Goal: Task Accomplishment & Management: Manage account settings

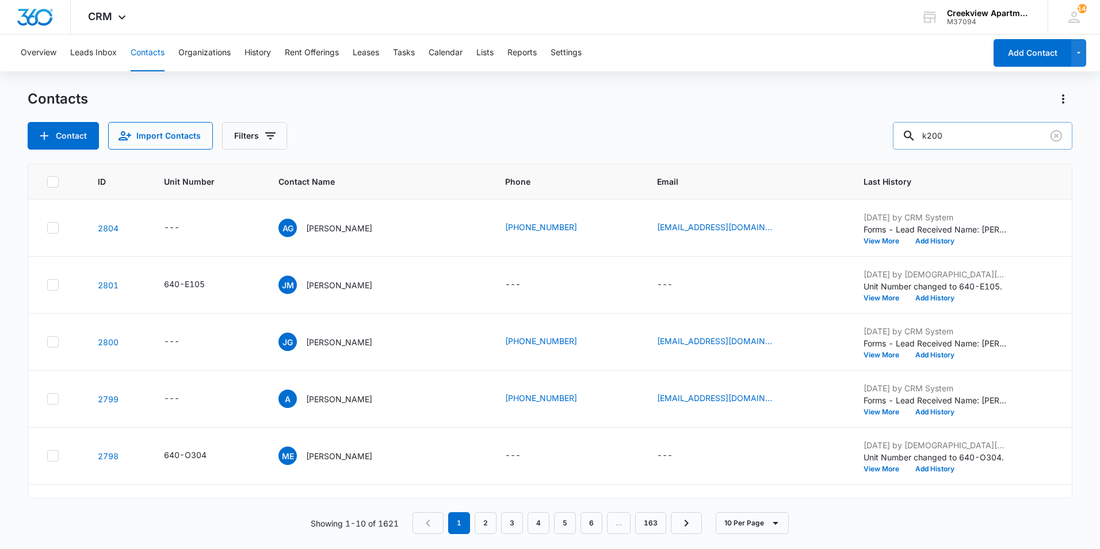
type input "k200"
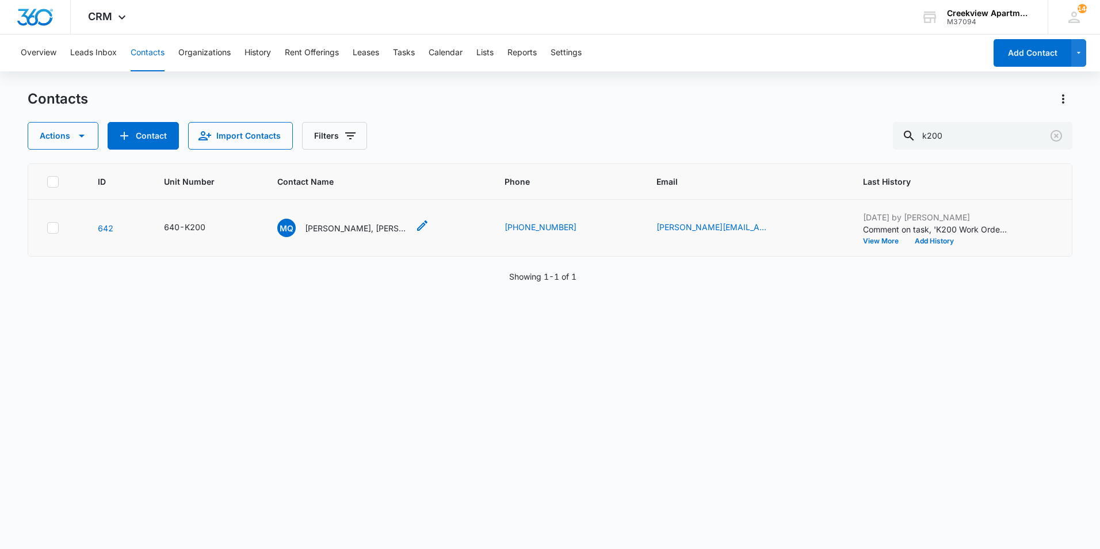
click at [367, 226] on p "[PERSON_NAME], [PERSON_NAME]" at bounding box center [357, 228] width 104 height 12
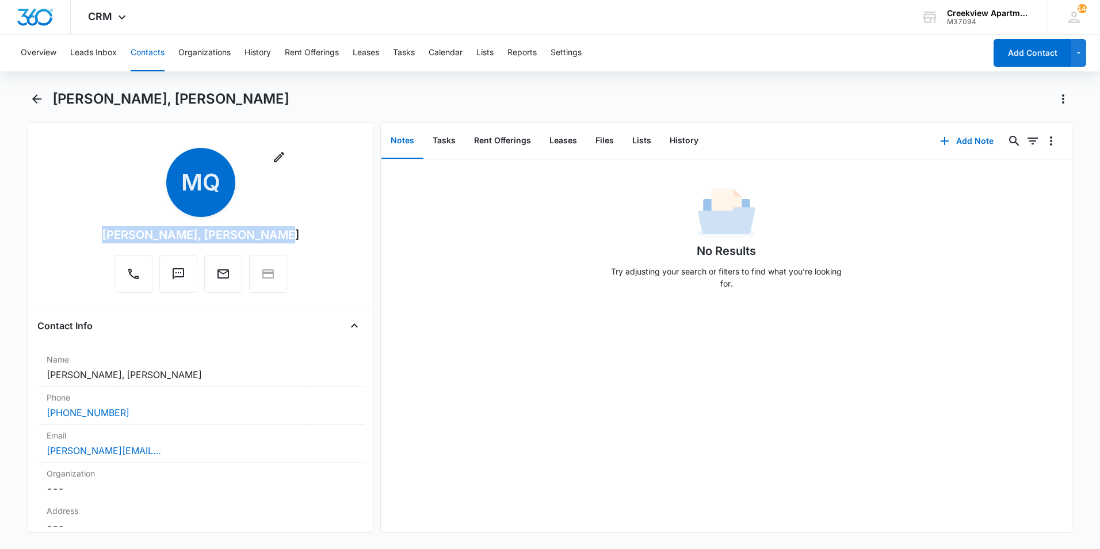
drag, startPoint x: 274, startPoint y: 235, endPoint x: 109, endPoint y: 232, distance: 165.2
click at [109, 232] on div "Remove MQ [PERSON_NAME], [PERSON_NAME]" at bounding box center [200, 223] width 326 height 150
copy div "[PERSON_NAME], [PERSON_NAME]"
click at [706, 307] on div "No Results Try adjusting your search or filters to find what you’re looking for." at bounding box center [726, 345] width 691 height 373
click at [599, 132] on button "Files" at bounding box center [604, 141] width 37 height 36
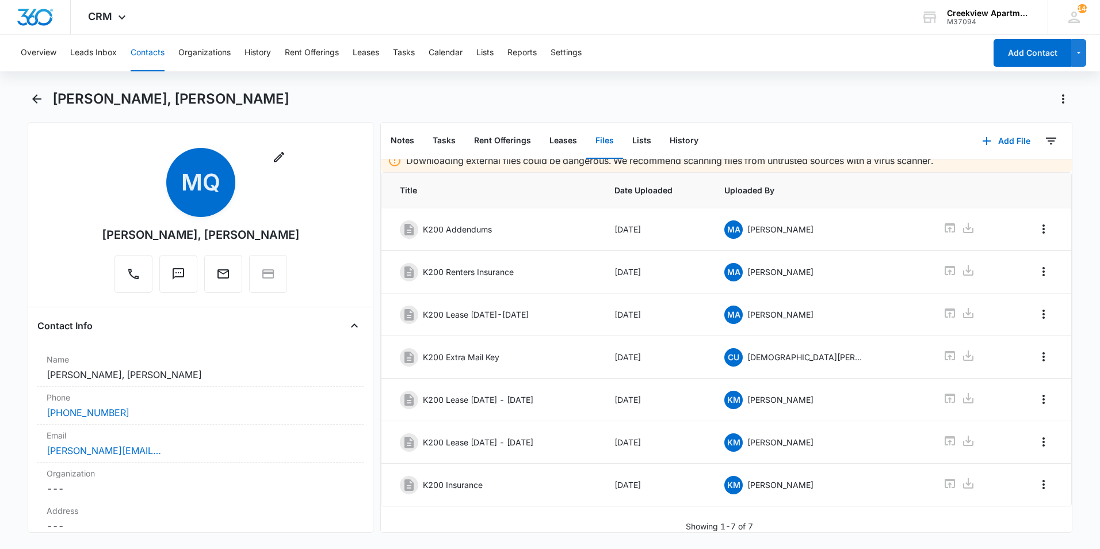
scroll to position [19, 0]
click at [945, 436] on icon at bounding box center [950, 440] width 10 height 9
click at [38, 99] on icon "Back" at bounding box center [36, 98] width 9 height 9
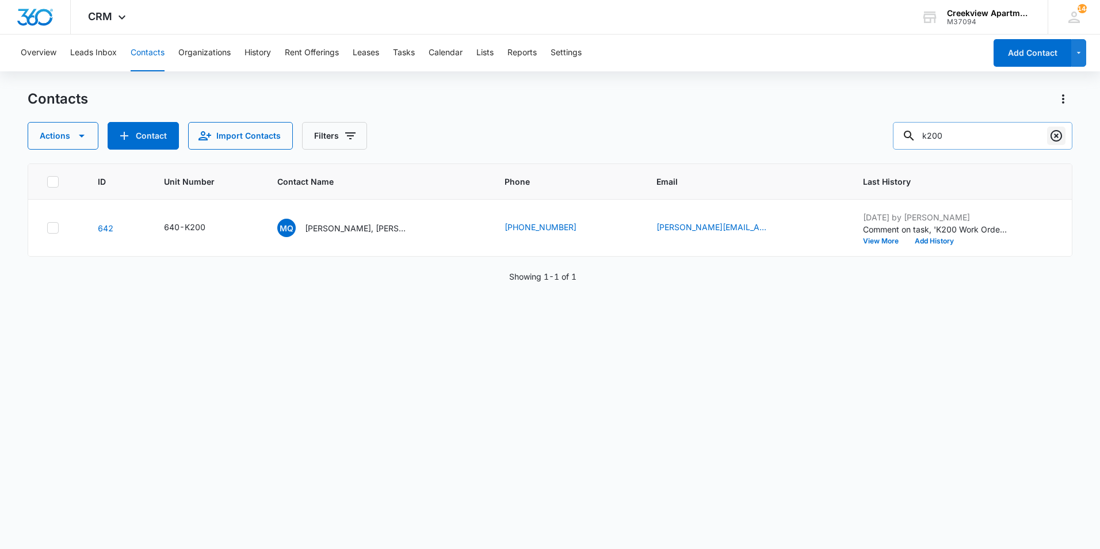
click at [1059, 138] on icon "Clear" at bounding box center [1056, 136] width 14 height 14
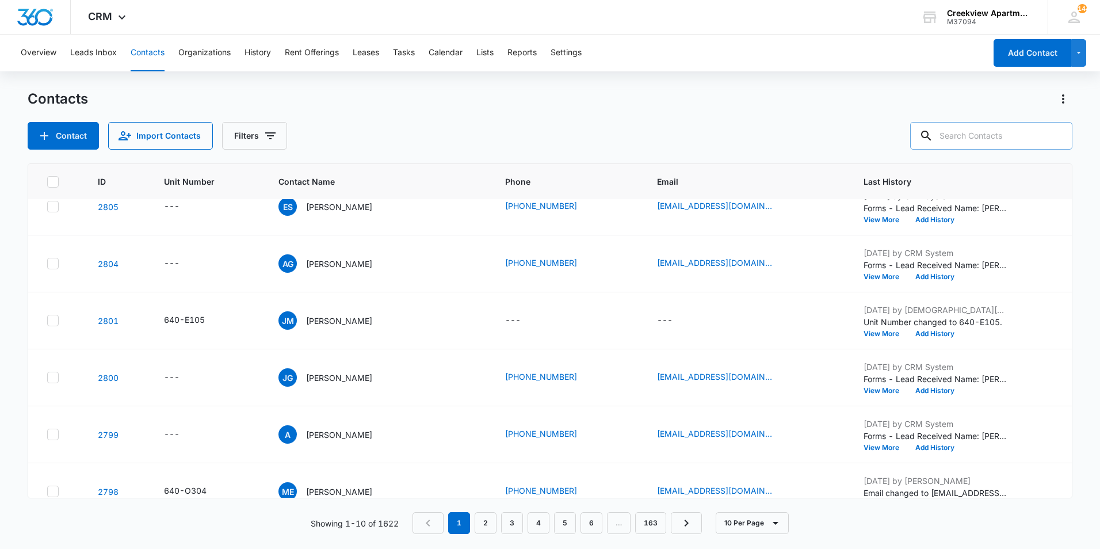
scroll to position [58, 0]
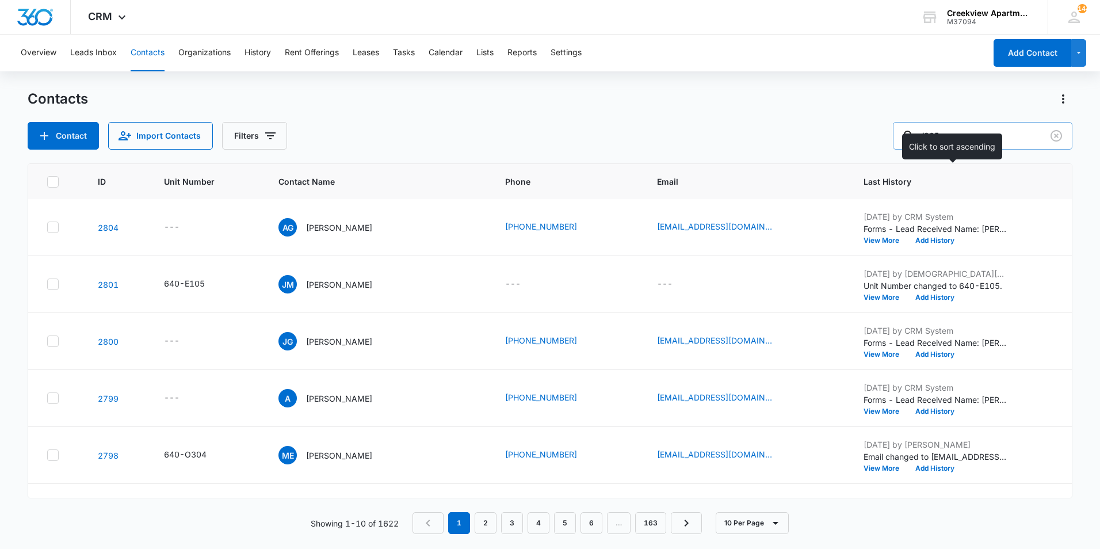
type input "i305"
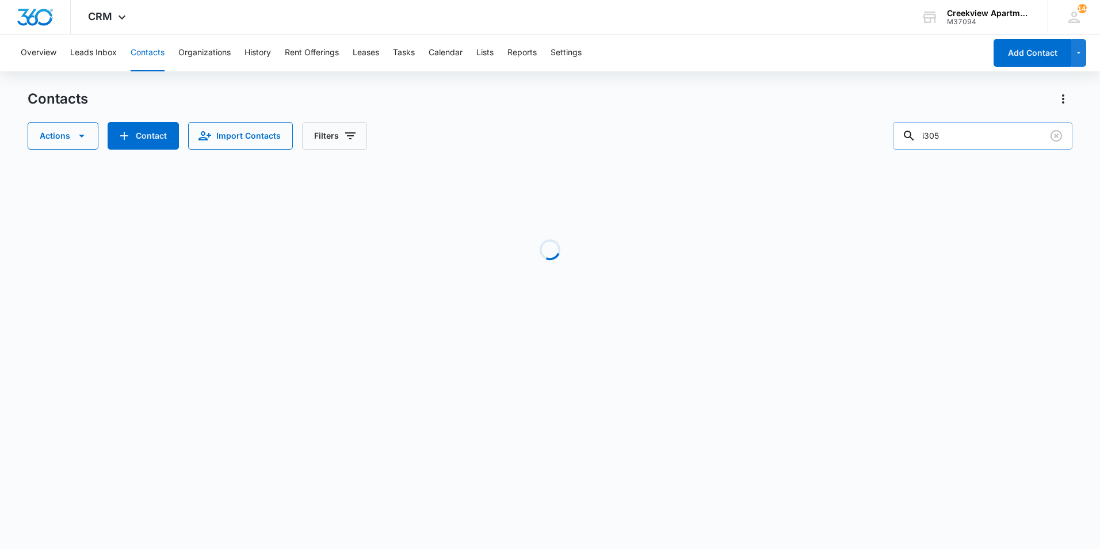
scroll to position [0, 0]
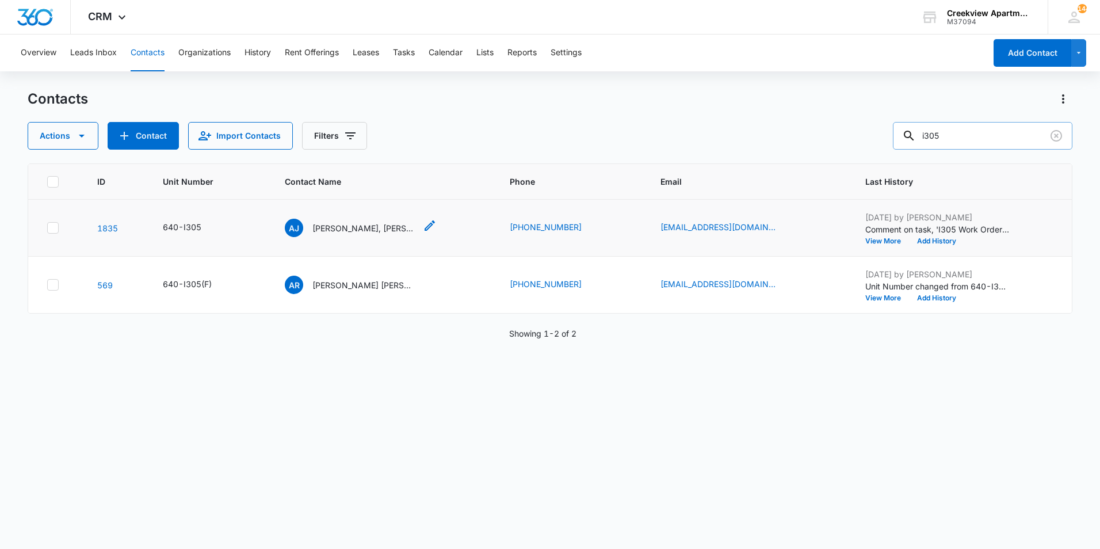
click at [353, 230] on p "[PERSON_NAME], [PERSON_NAME]" at bounding box center [364, 228] width 104 height 12
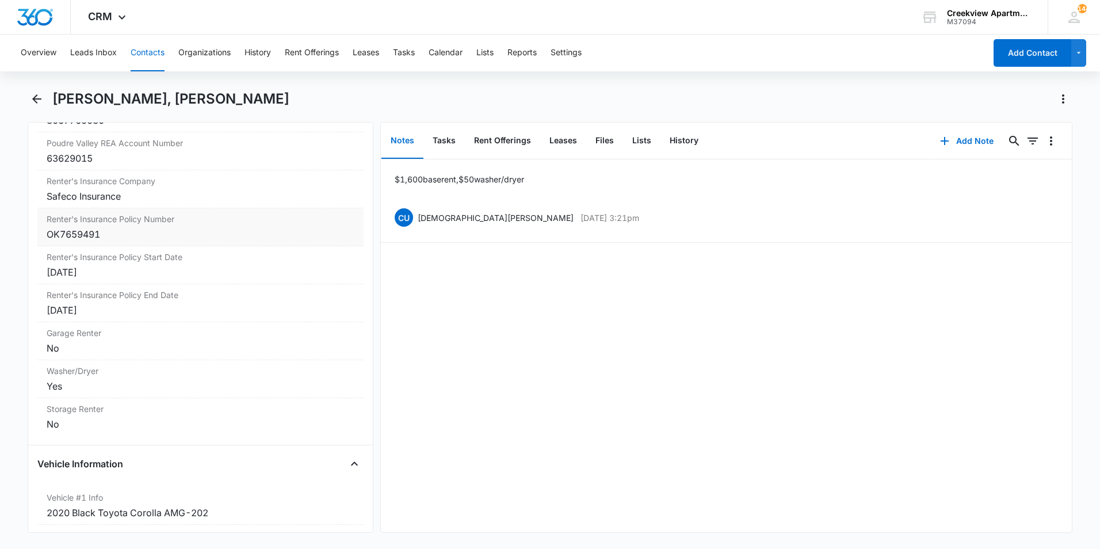
scroll to position [1438, 0]
click at [151, 272] on div "[DATE]" at bounding box center [201, 271] width 308 height 14
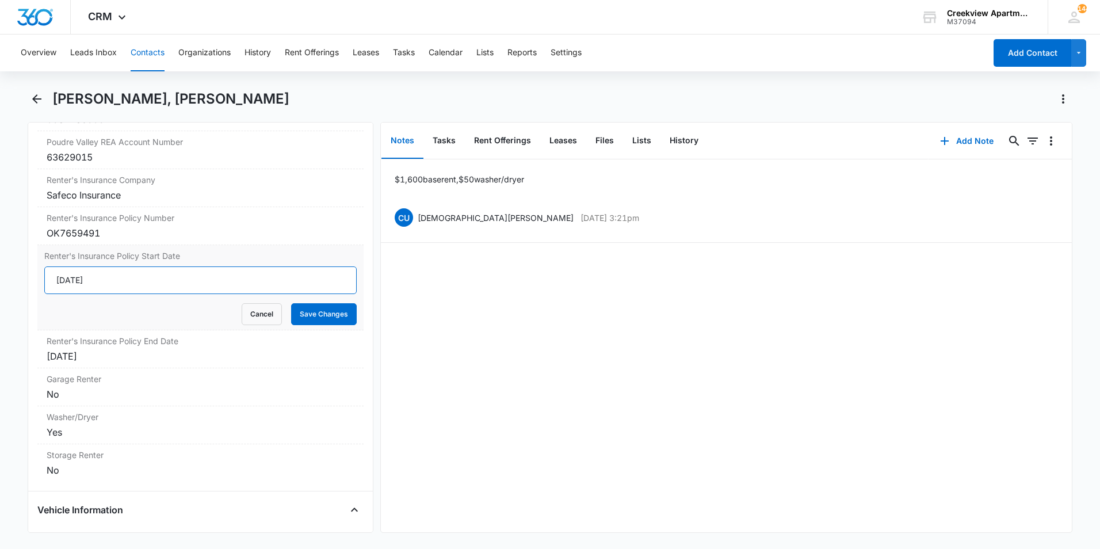
click at [155, 281] on input "[DATE]" at bounding box center [200, 280] width 312 height 28
type input "[DATE]"
click at [131, 352] on div "[DATE]" at bounding box center [201, 356] width 308 height 14
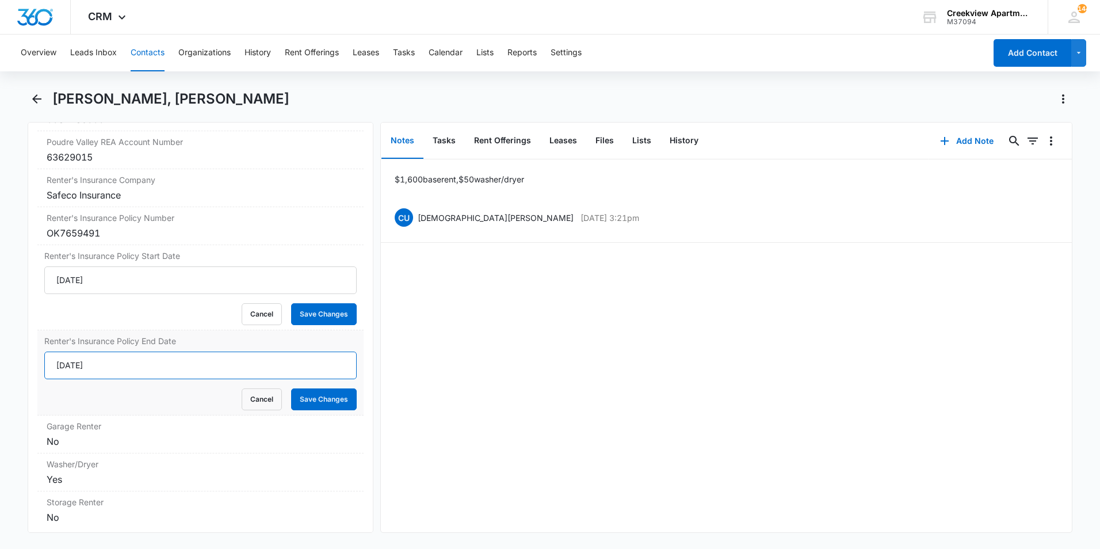
drag, startPoint x: 116, startPoint y: 361, endPoint x: 124, endPoint y: 348, distance: 15.5
click at [116, 360] on input "[DATE]" at bounding box center [200, 366] width 312 height 28
type input "[DATE]"
click at [132, 232] on div "OK7659491" at bounding box center [201, 233] width 308 height 14
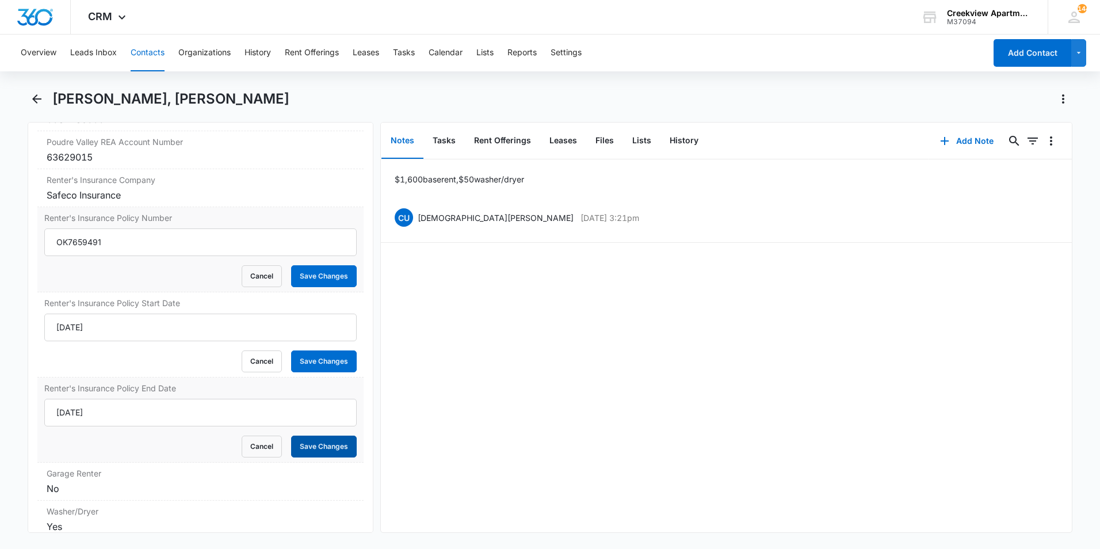
drag, startPoint x: 320, startPoint y: 450, endPoint x: 338, endPoint y: 385, distance: 67.4
click at [320, 450] on button "Save Changes" at bounding box center [324, 447] width 66 height 22
click at [341, 362] on button "Save Changes" at bounding box center [324, 361] width 66 height 22
click at [257, 277] on button "Cancel" at bounding box center [262, 276] width 40 height 22
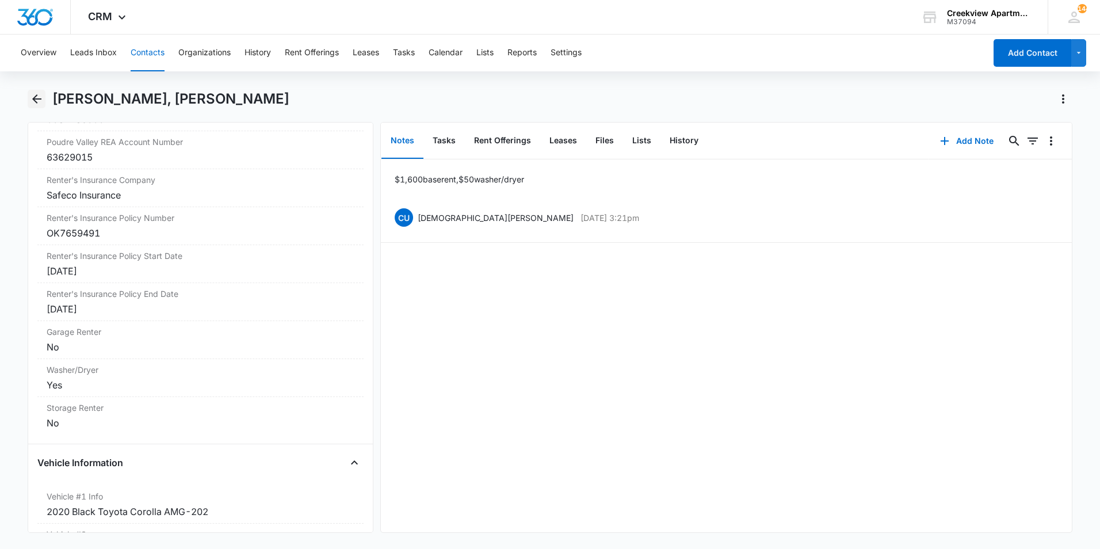
click at [33, 90] on button "Back" at bounding box center [37, 99] width 18 height 18
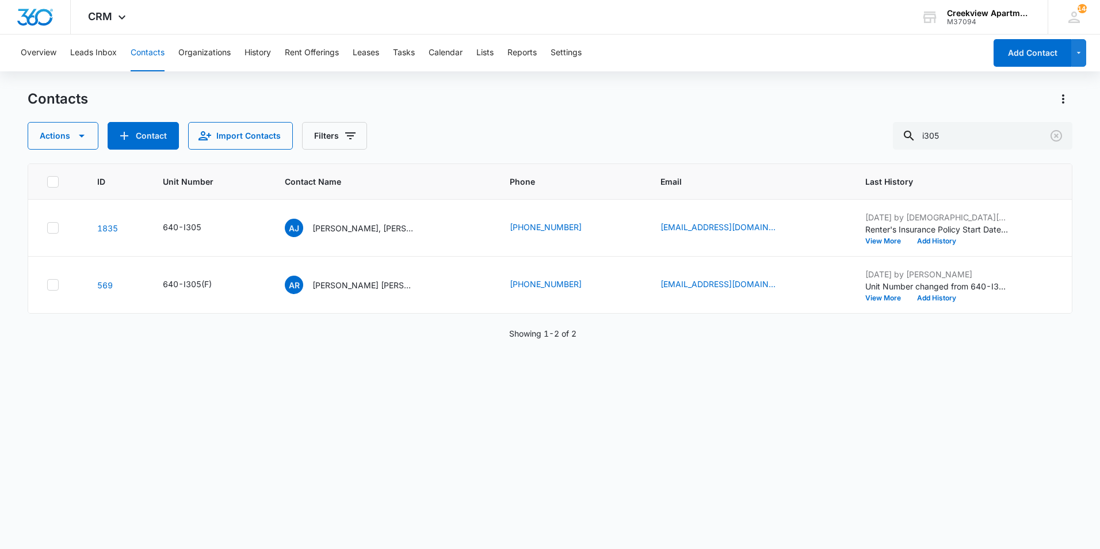
click at [33, 90] on h1 "Contacts" at bounding box center [58, 98] width 60 height 17
click at [1058, 131] on icon "Clear" at bounding box center [1057, 136] width 12 height 12
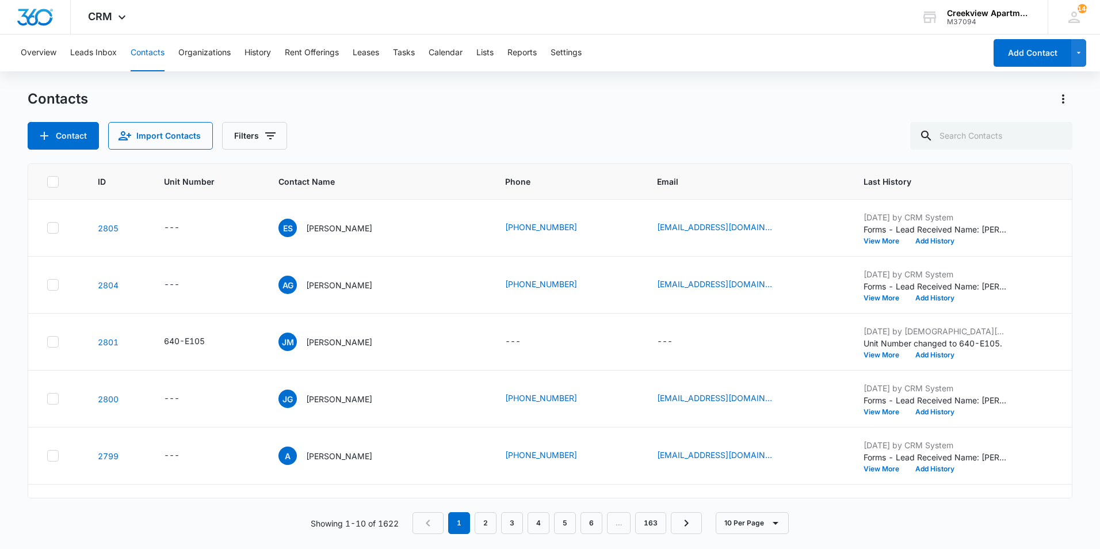
click at [716, 139] on div "Contact Import Contacts Filters" at bounding box center [550, 136] width 1045 height 28
drag, startPoint x: 1012, startPoint y: 119, endPoint x: 1018, endPoint y: 136, distance: 19.1
click at [1014, 126] on div "Contacts Contact Import Contacts Filters" at bounding box center [550, 120] width 1045 height 60
click at [1018, 136] on input "text" at bounding box center [991, 136] width 162 height 28
type input "l307"
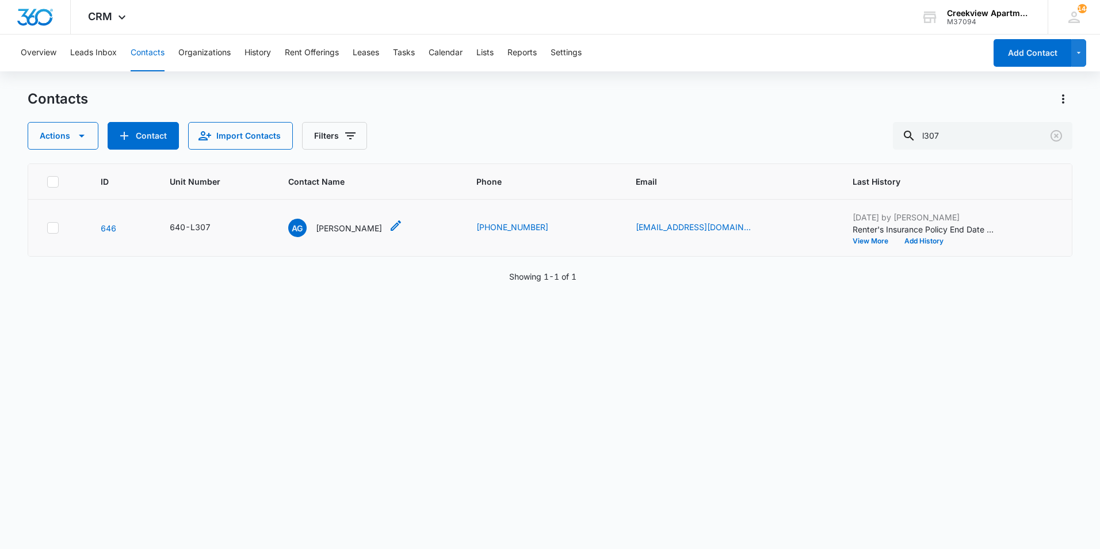
click at [367, 225] on p "[PERSON_NAME]" at bounding box center [349, 228] width 66 height 12
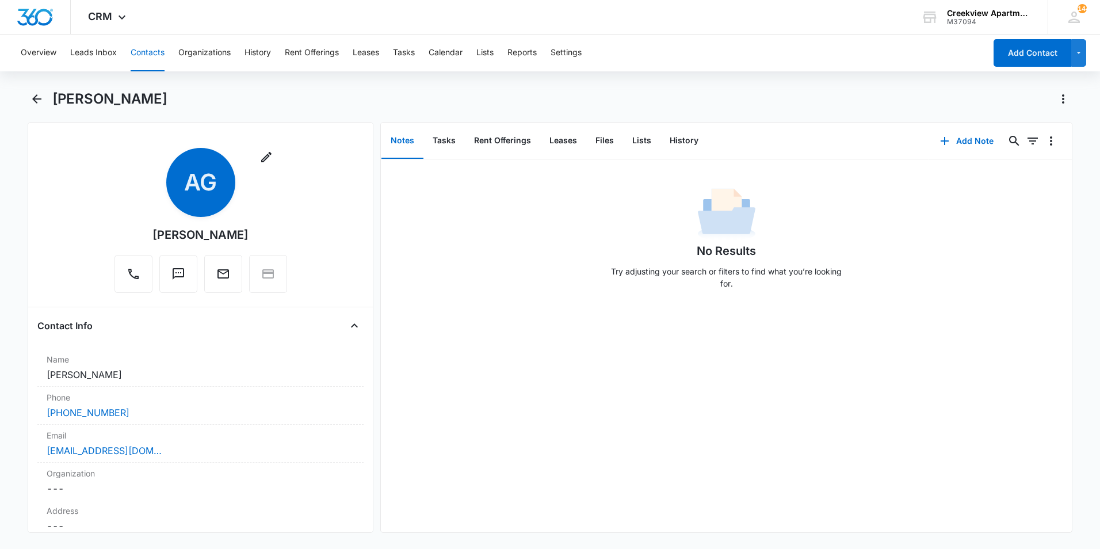
drag, startPoint x: 141, startPoint y: 239, endPoint x: 148, endPoint y: 238, distance: 7.1
click at [148, 238] on div "Remove AG [PERSON_NAME]" at bounding box center [201, 220] width 173 height 145
copy div "[PERSON_NAME]"
click at [1060, 203] on div "No Results Try adjusting your search or filters to find what you’re looking for." at bounding box center [726, 242] width 691 height 114
click at [613, 138] on button "Files" at bounding box center [604, 141] width 37 height 36
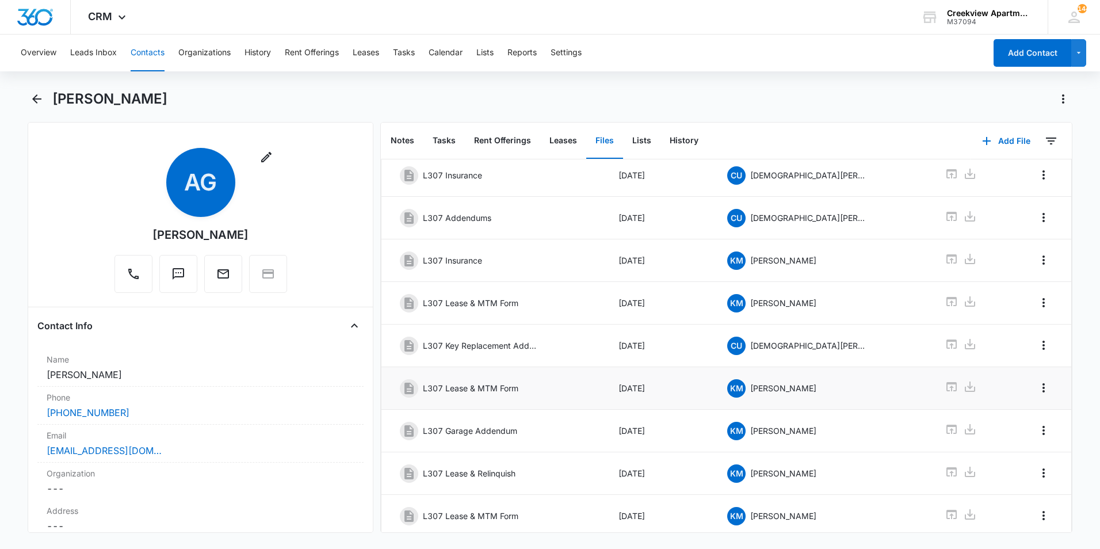
scroll to position [157, 0]
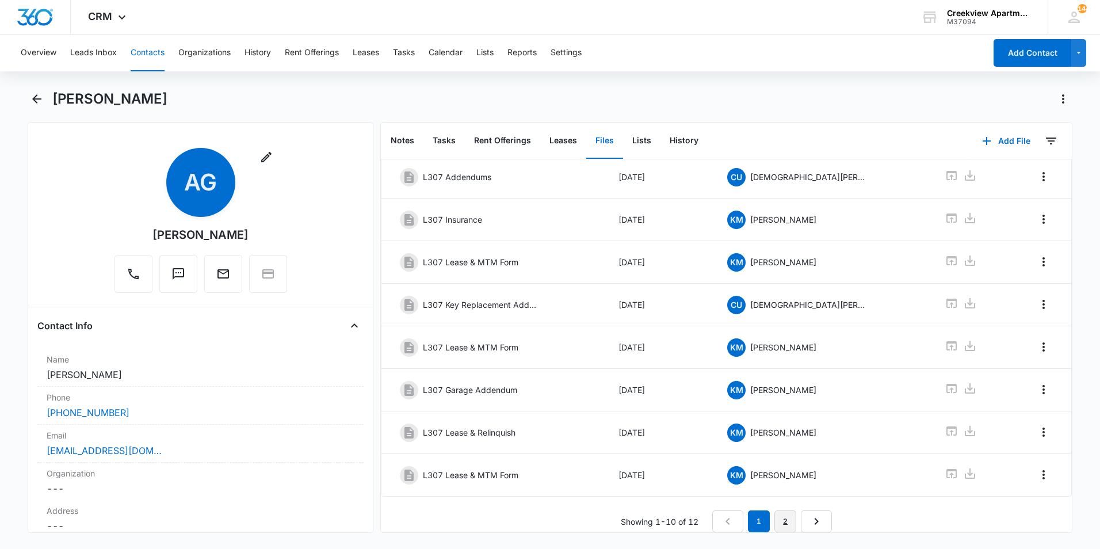
click at [789, 513] on link "2" at bounding box center [785, 521] width 22 height 22
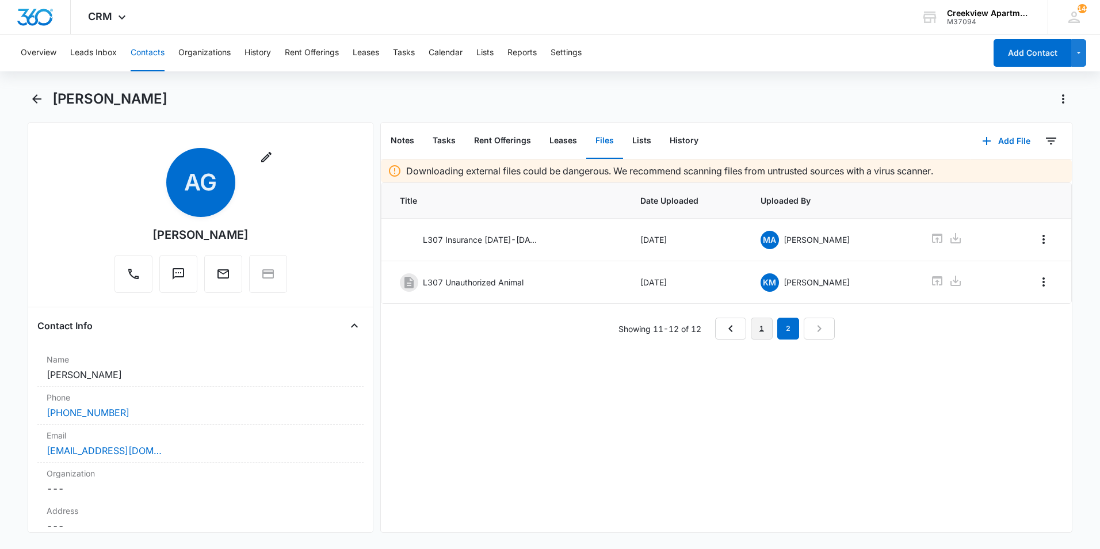
click at [760, 329] on link "1" at bounding box center [762, 329] width 22 height 22
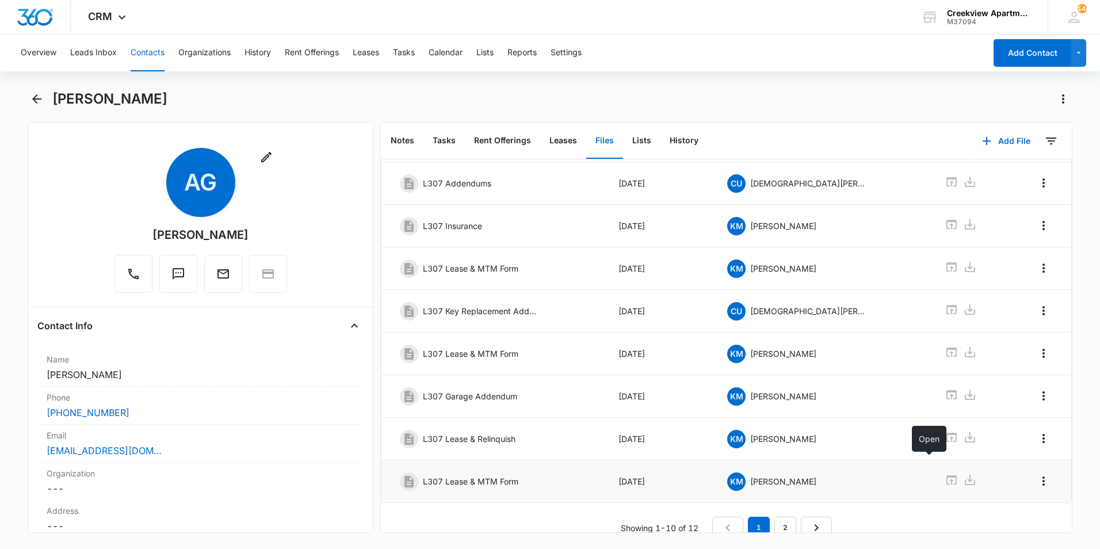
scroll to position [157, 0]
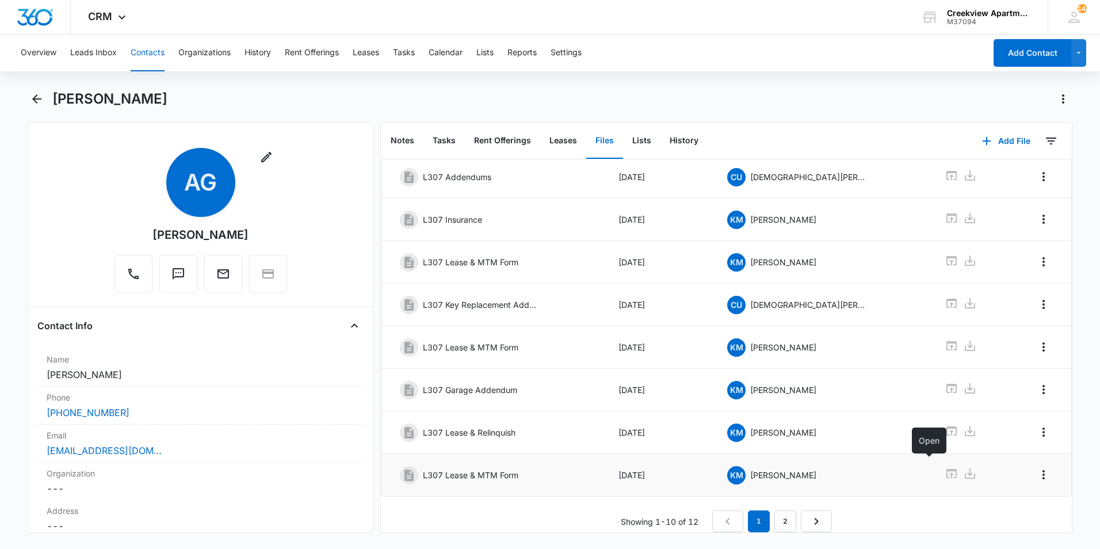
click at [945, 467] on icon at bounding box center [952, 474] width 14 height 14
